Goal: Task Accomplishment & Management: Manage account settings

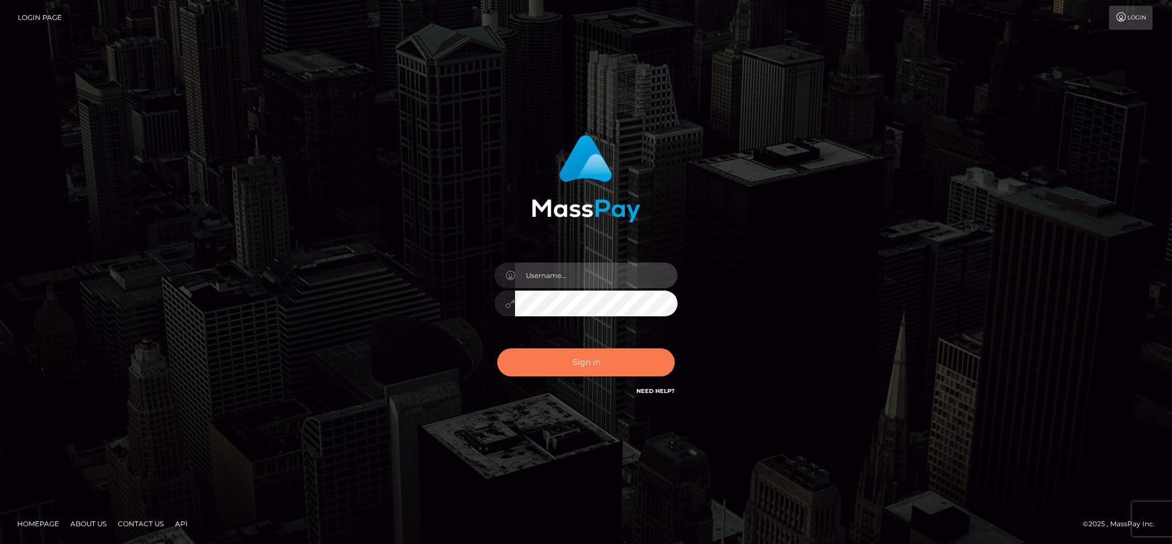
type input "cgomez.nvision"
click at [583, 369] on button "Sign in" at bounding box center [585, 363] width 177 height 28
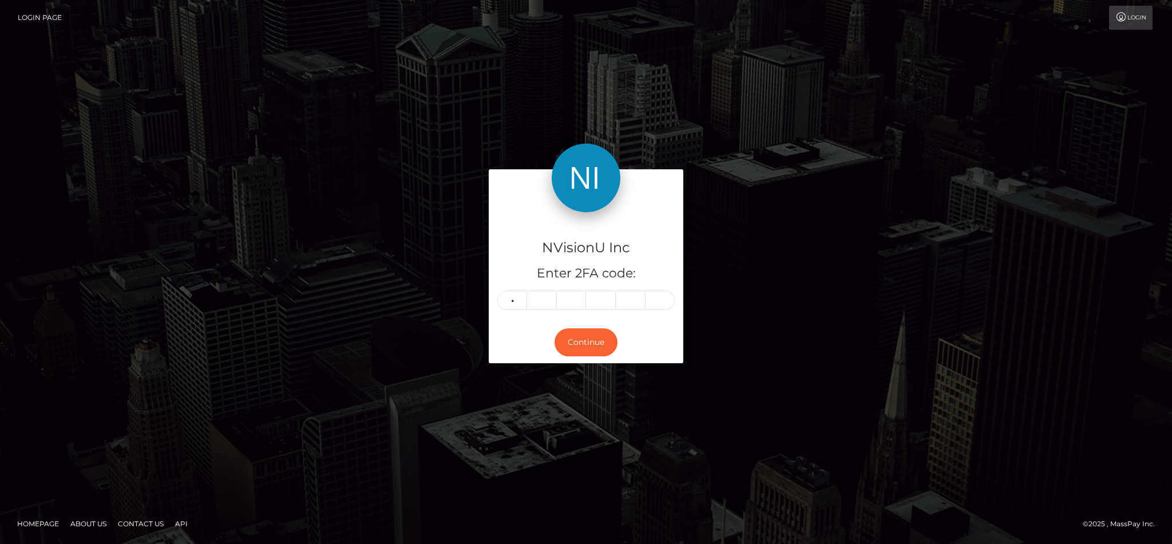
type input "7"
type input "0"
type input "1"
type input "9"
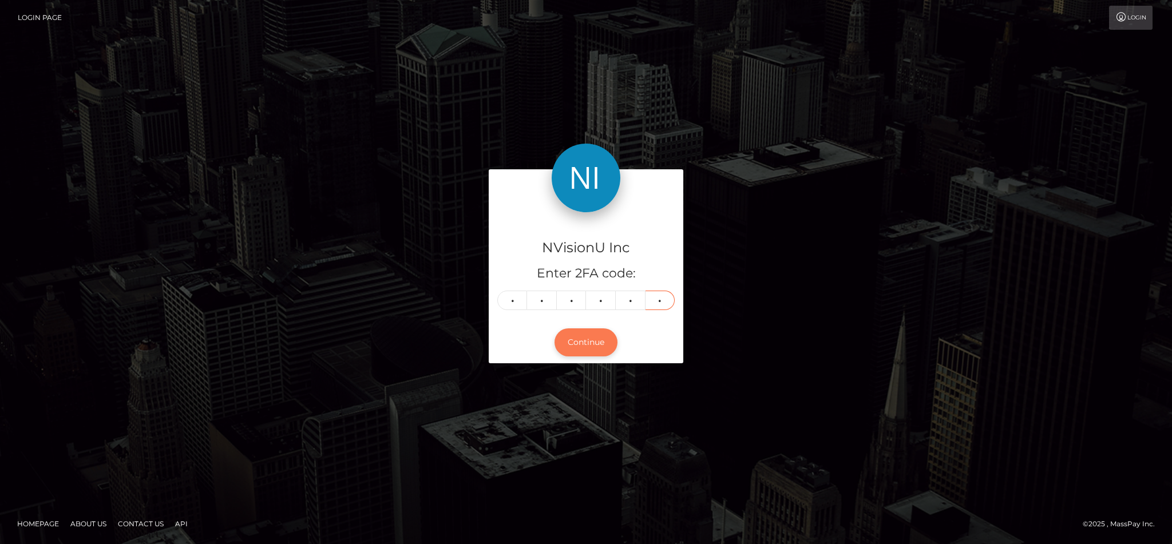
type input "0"
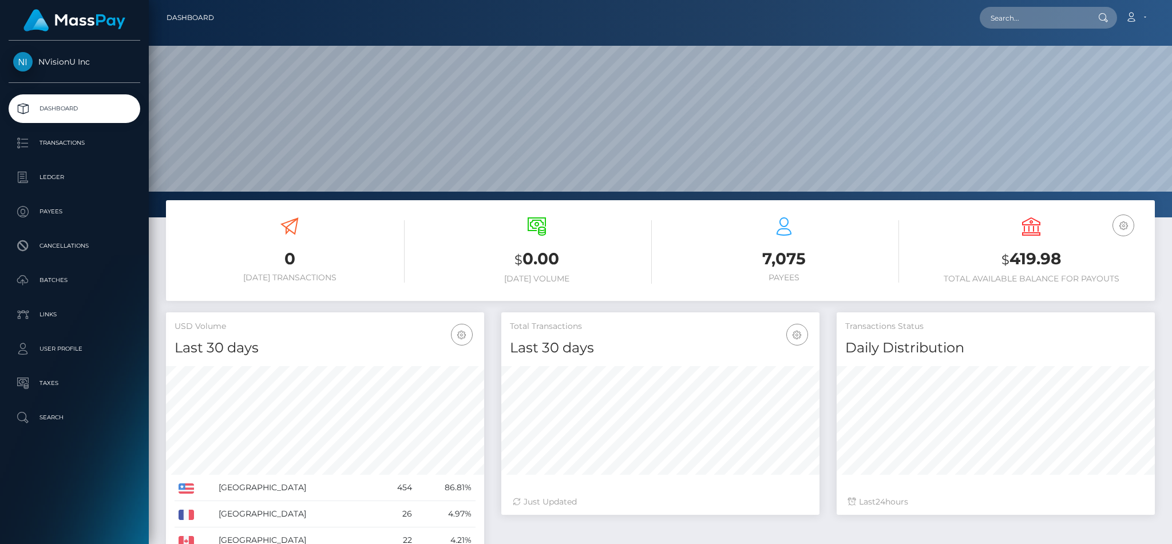
scroll to position [203, 318]
